Goal: Task Accomplishment & Management: Use online tool/utility

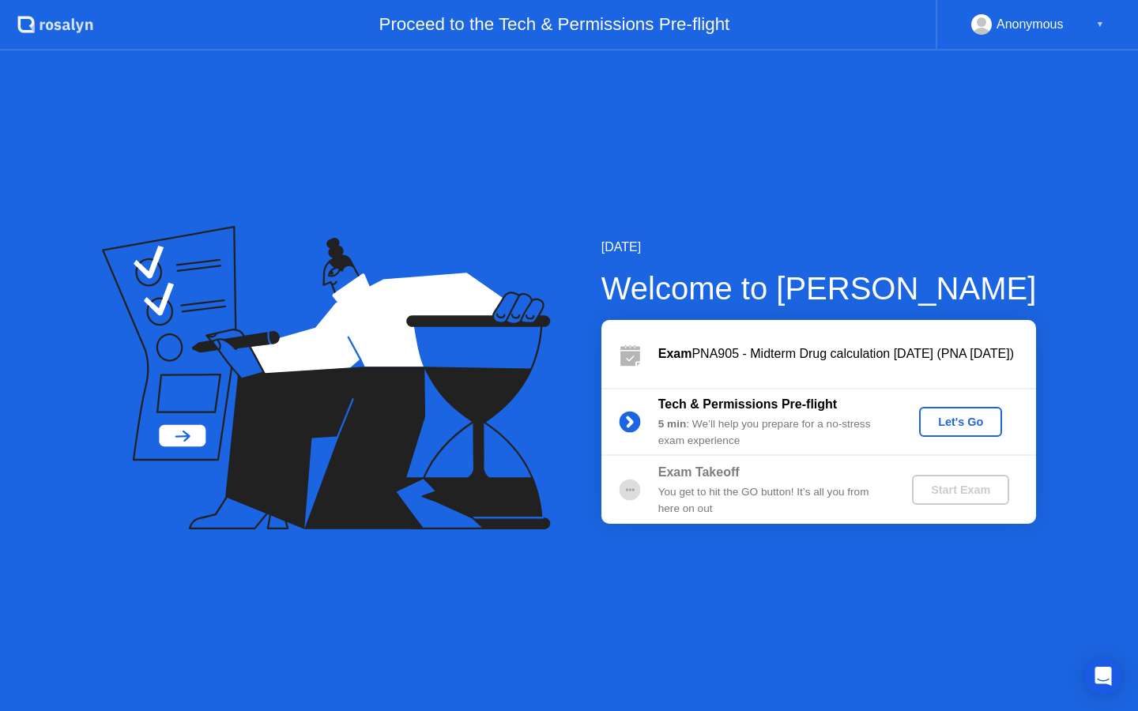
click at [966, 425] on div "Let's Go" at bounding box center [960, 422] width 70 height 13
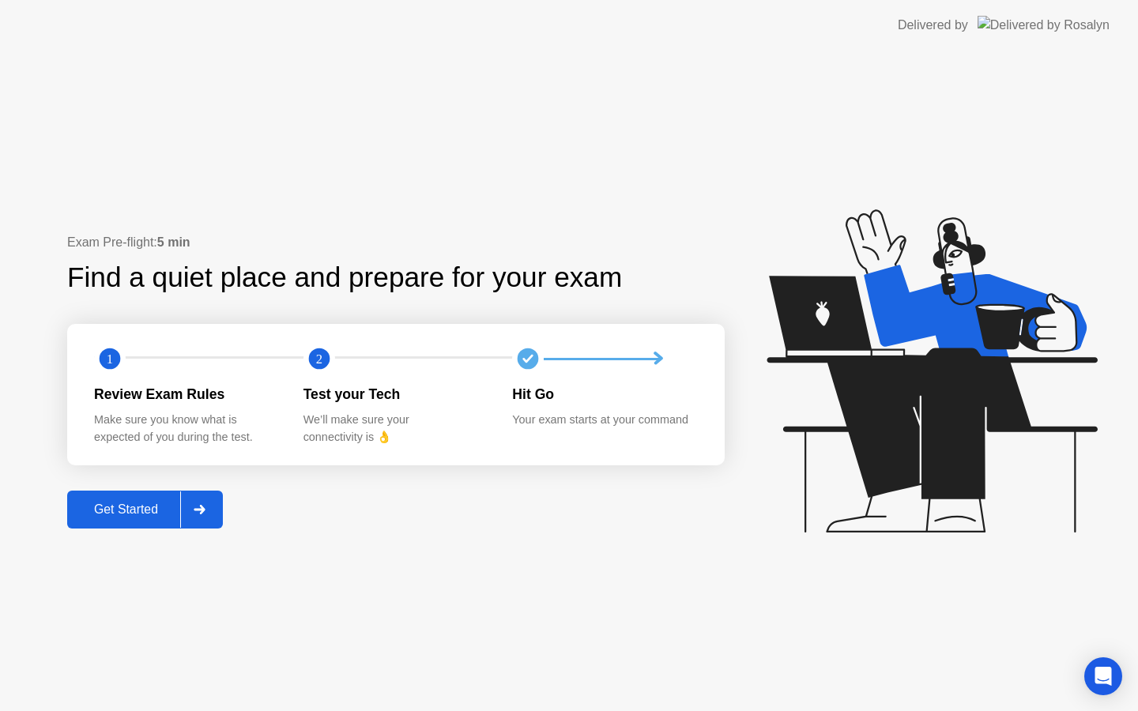
click at [111, 517] on div "Get Started" at bounding box center [126, 510] width 108 height 14
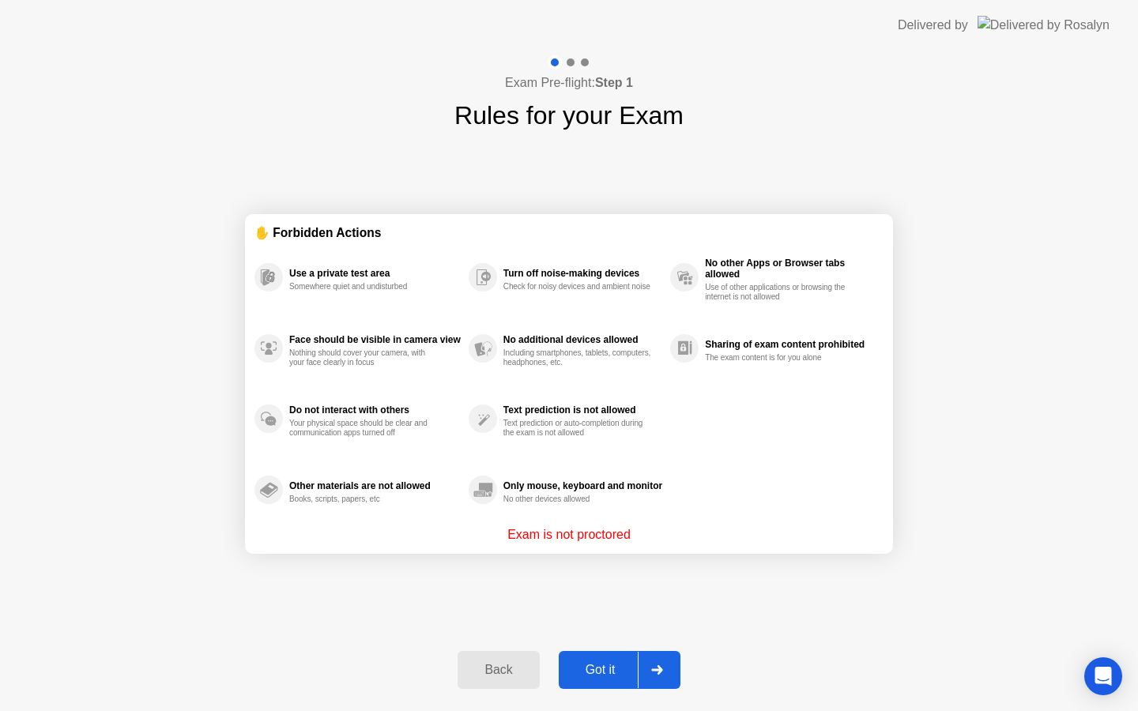
click at [603, 675] on div "Got it" at bounding box center [600, 670] width 74 height 14
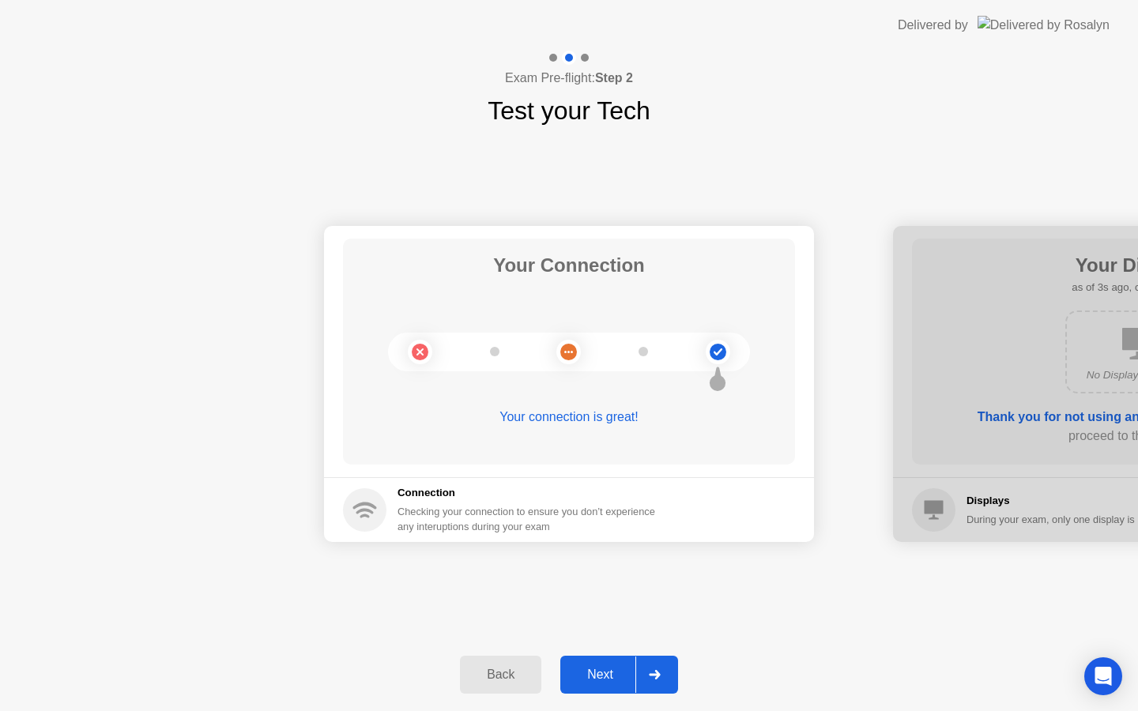
click at [648, 680] on div at bounding box center [654, 675] width 38 height 36
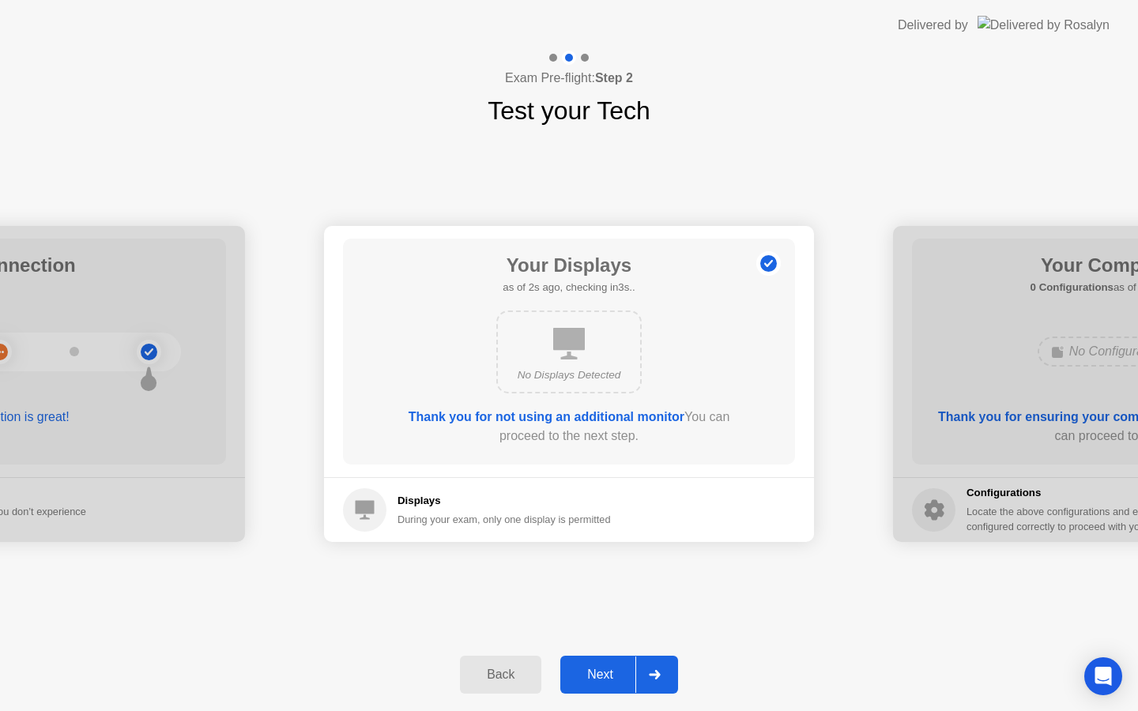
click at [648, 680] on div at bounding box center [654, 675] width 38 height 36
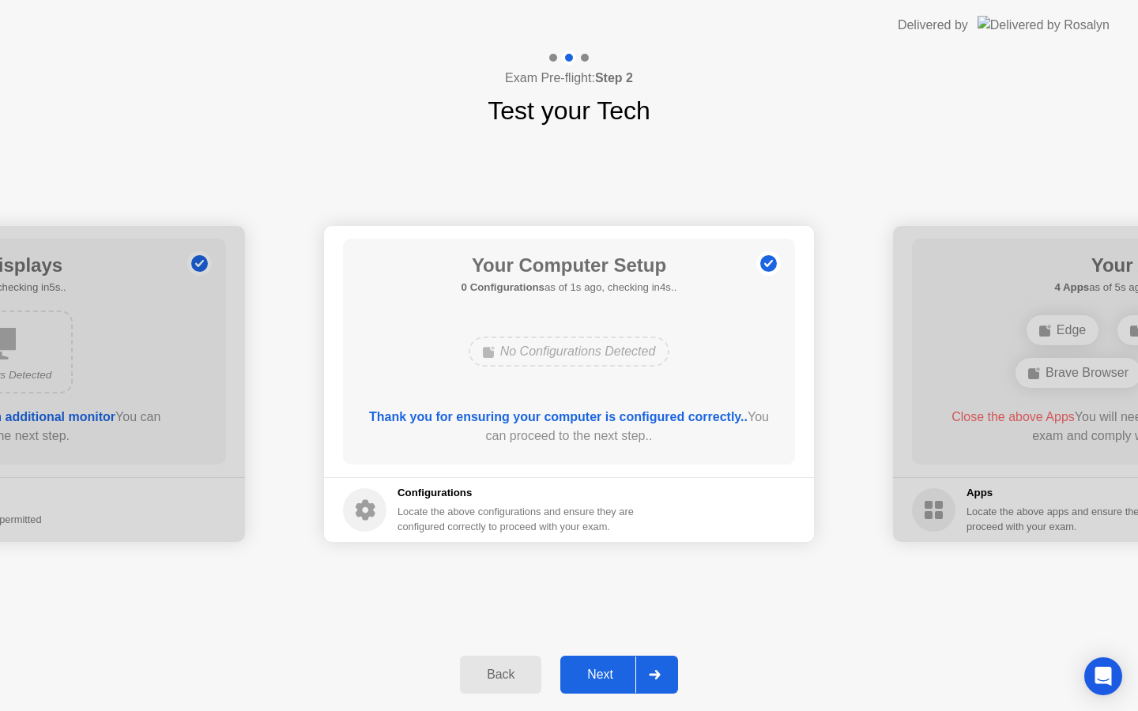
click at [648, 680] on div at bounding box center [654, 675] width 38 height 36
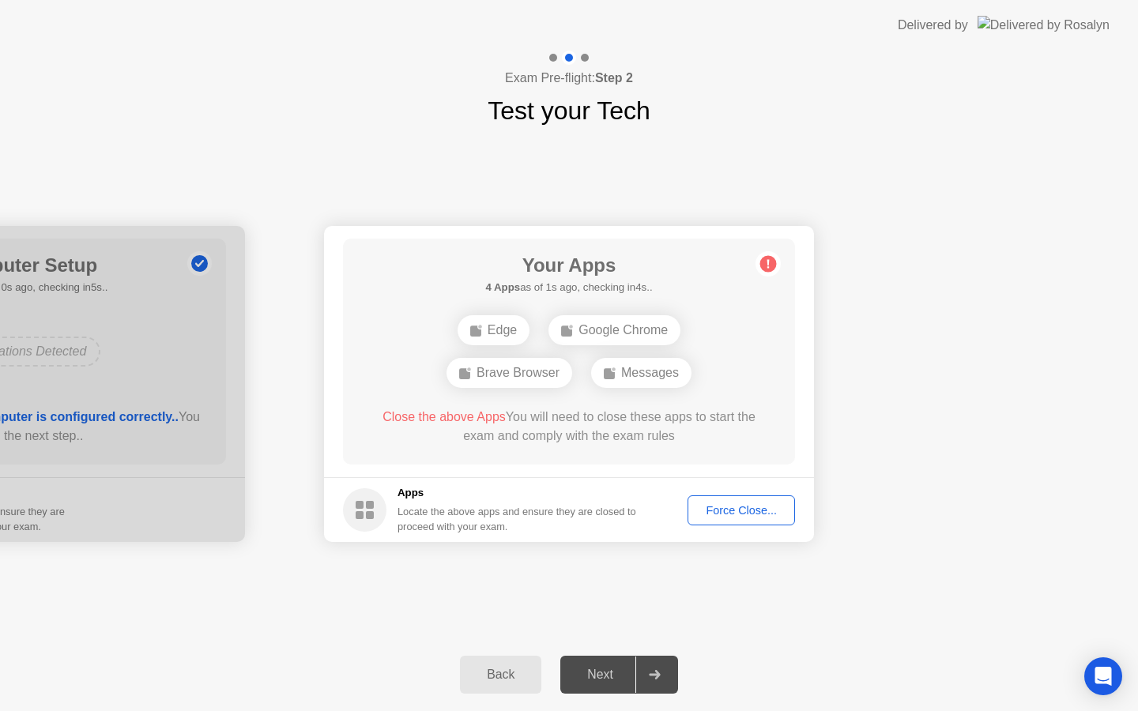
click at [648, 680] on div at bounding box center [654, 675] width 38 height 36
click at [759, 506] on div "Force Close..." at bounding box center [741, 510] width 96 height 13
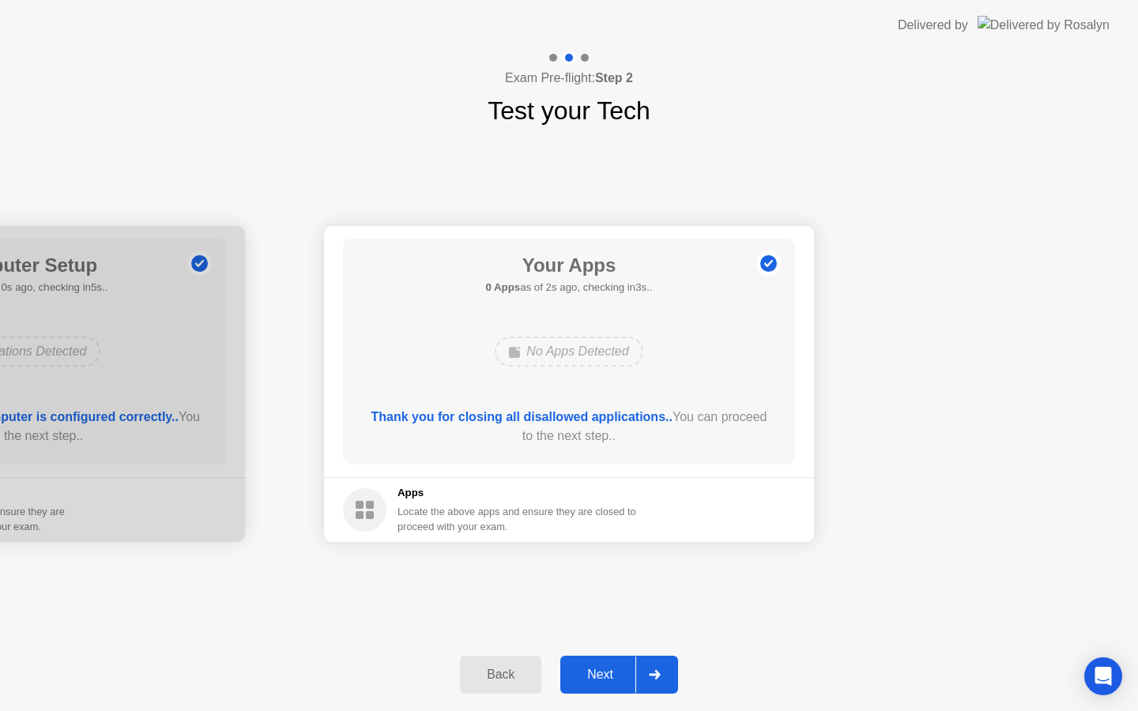
click at [648, 683] on div at bounding box center [654, 675] width 38 height 36
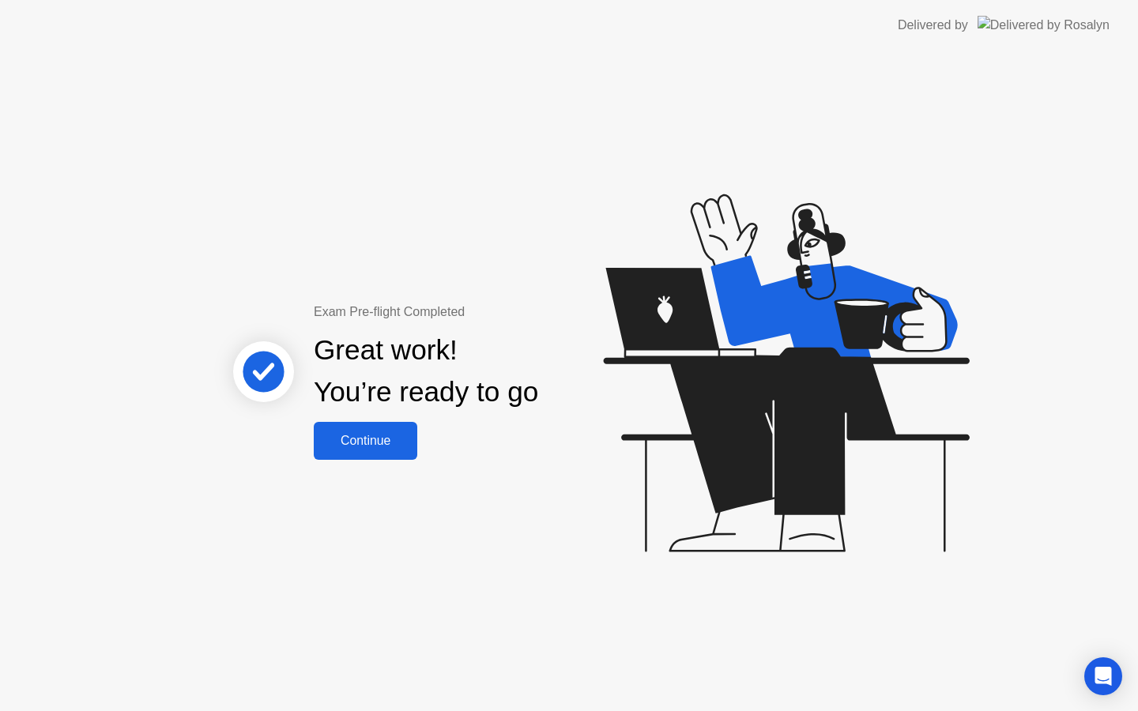
click at [361, 434] on div "Continue" at bounding box center [365, 441] width 94 height 14
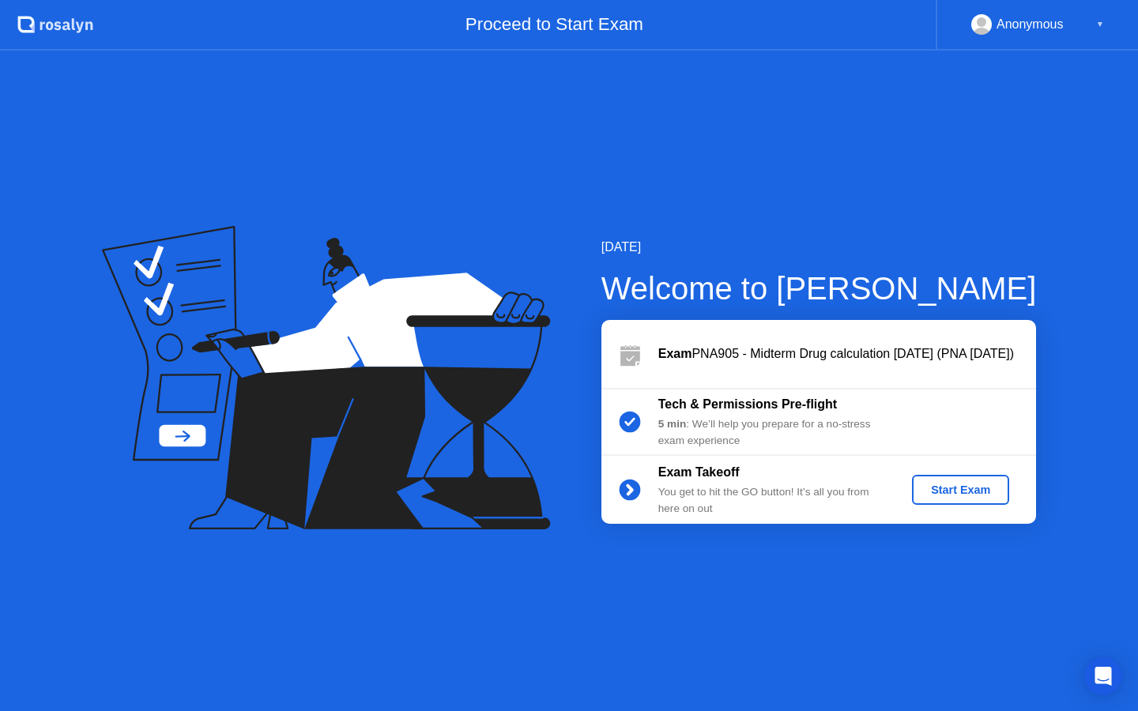
click at [955, 491] on div "Start Exam" at bounding box center [960, 490] width 85 height 13
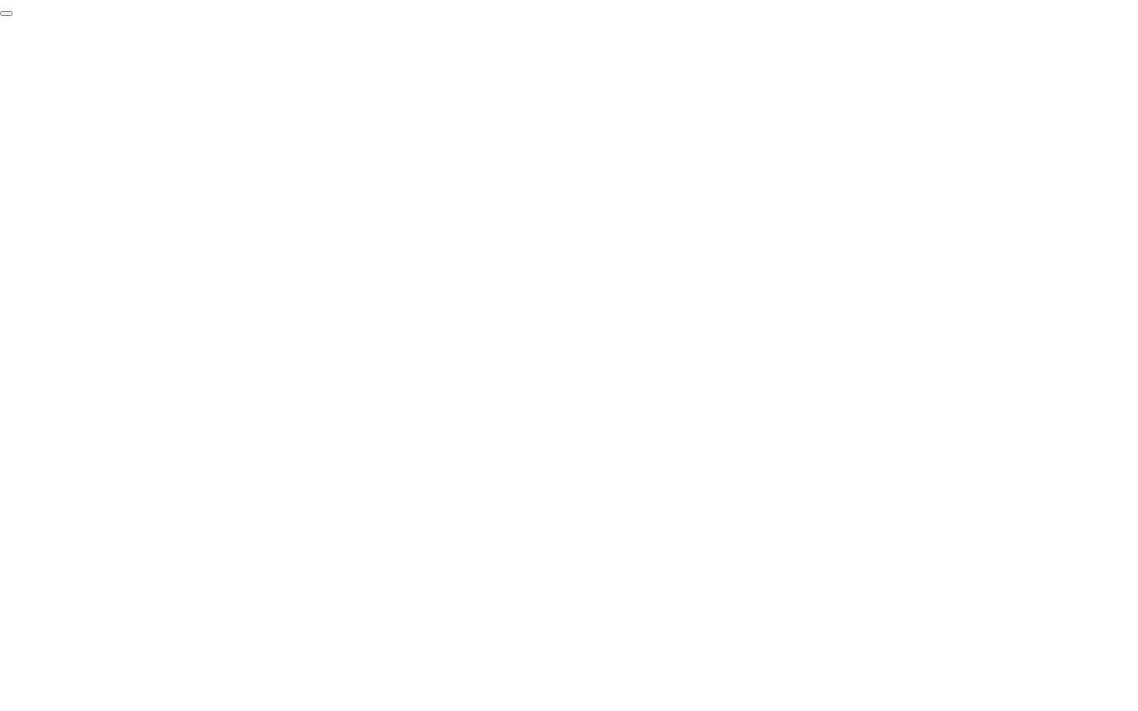
click at [13, 16] on button "End Proctoring Session" at bounding box center [6, 13] width 13 height 5
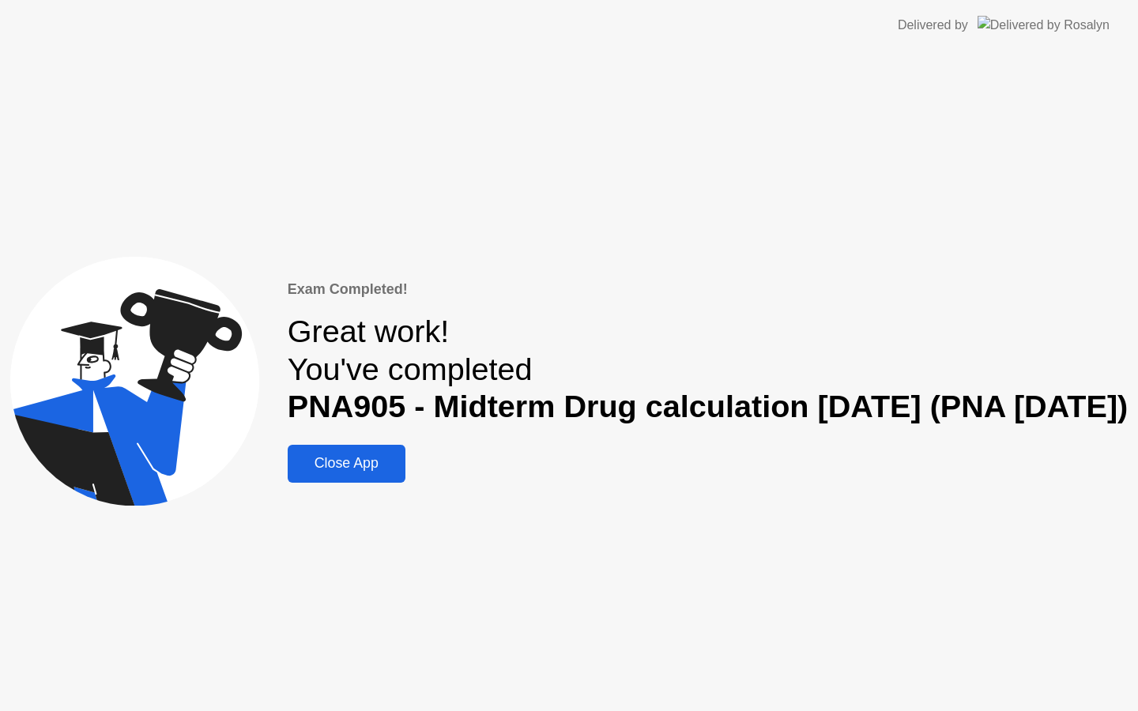
click at [359, 467] on div "Close App" at bounding box center [346, 463] width 108 height 17
